Goal: Navigation & Orientation: Find specific page/section

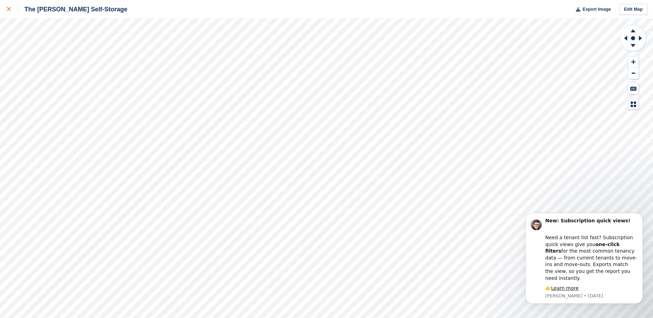
click at [10, 10] on icon at bounding box center [9, 9] width 4 height 4
